Goal: Task Accomplishment & Management: Manage account settings

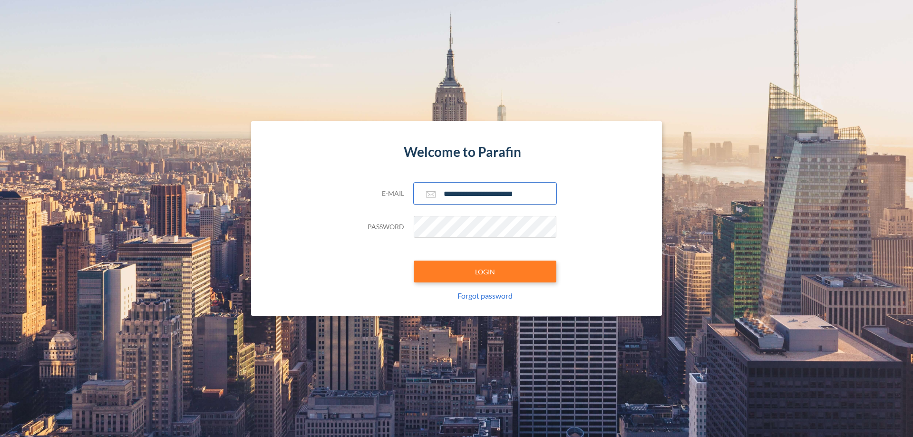
type input "**********"
click at [485, 272] on button "LOGIN" at bounding box center [485, 272] width 143 height 22
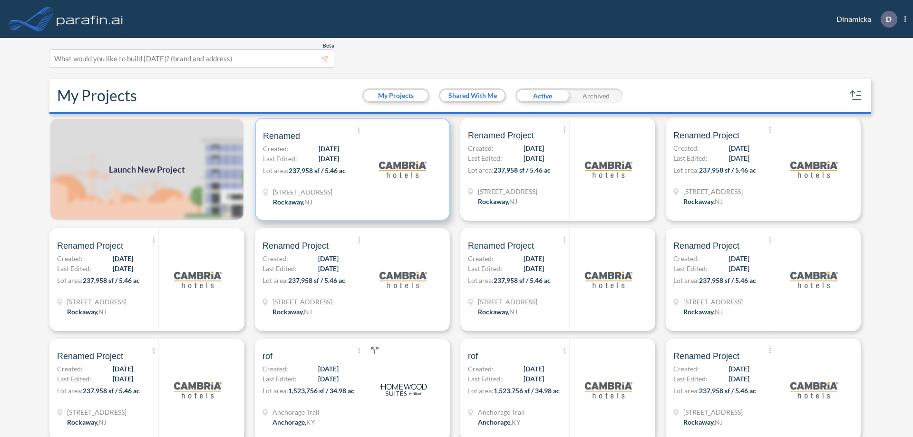
scroll to position [2, 0]
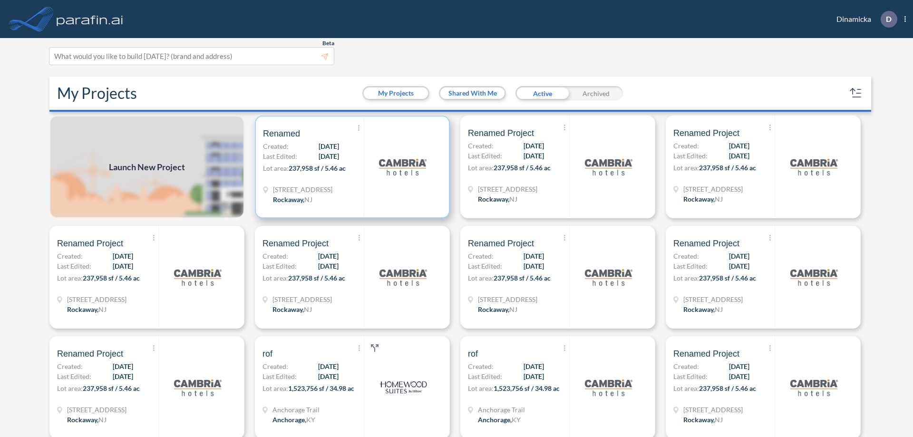
click at [351, 167] on p "Lot area: 237,958 sf / 5.46 ac" at bounding box center [313, 170] width 101 height 14
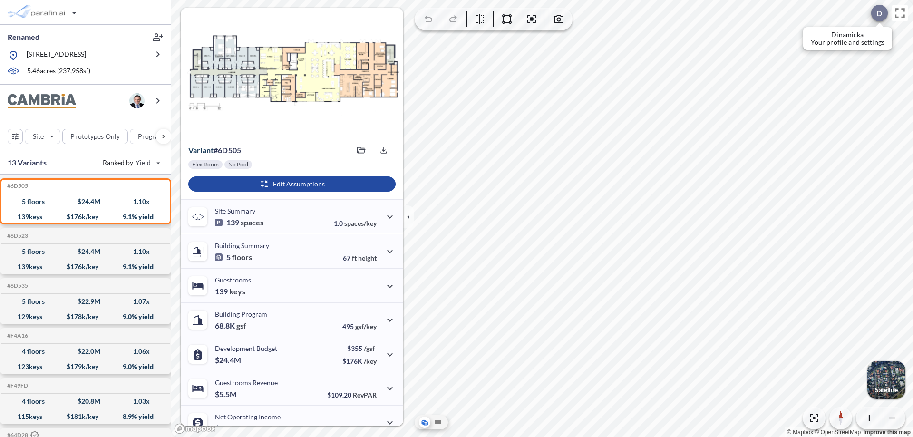
click at [875, 13] on div at bounding box center [880, 13] width 17 height 17
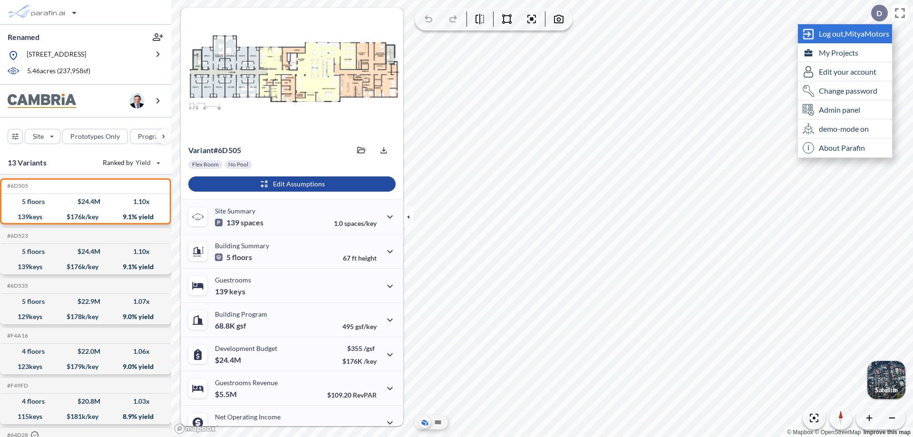
click at [855, 33] on span "Log out, MityaMotors" at bounding box center [854, 34] width 70 height 10
